Goal: Task Accomplishment & Management: Use online tool/utility

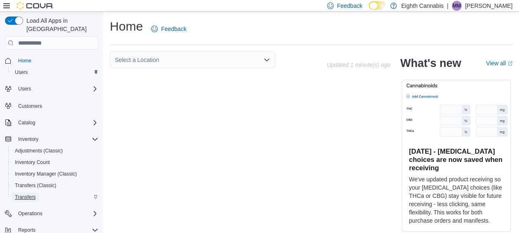
click at [28, 193] on span "Transfers" at bounding box center [25, 196] width 21 height 7
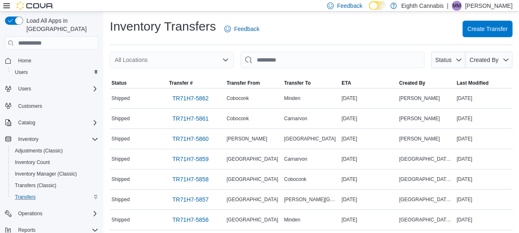
click at [165, 59] on div "All Locations" at bounding box center [172, 60] width 124 height 17
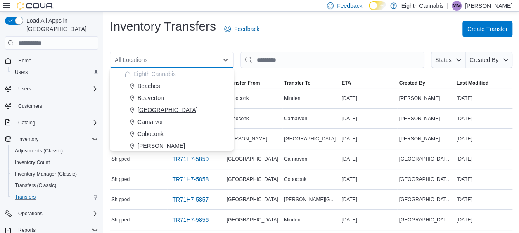
click at [159, 107] on span "[GEOGRAPHIC_DATA]" at bounding box center [167, 110] width 60 height 8
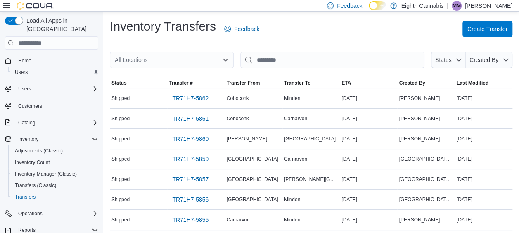
click at [190, 56] on div "All Locations" at bounding box center [172, 60] width 124 height 17
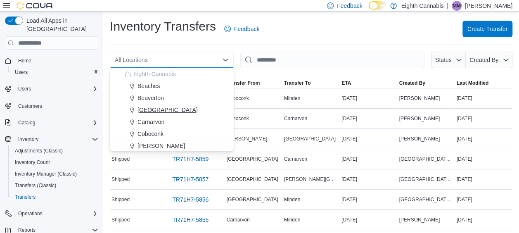
click at [158, 108] on span "[GEOGRAPHIC_DATA]" at bounding box center [167, 110] width 60 height 8
